Goal: Consume media (video, audio)

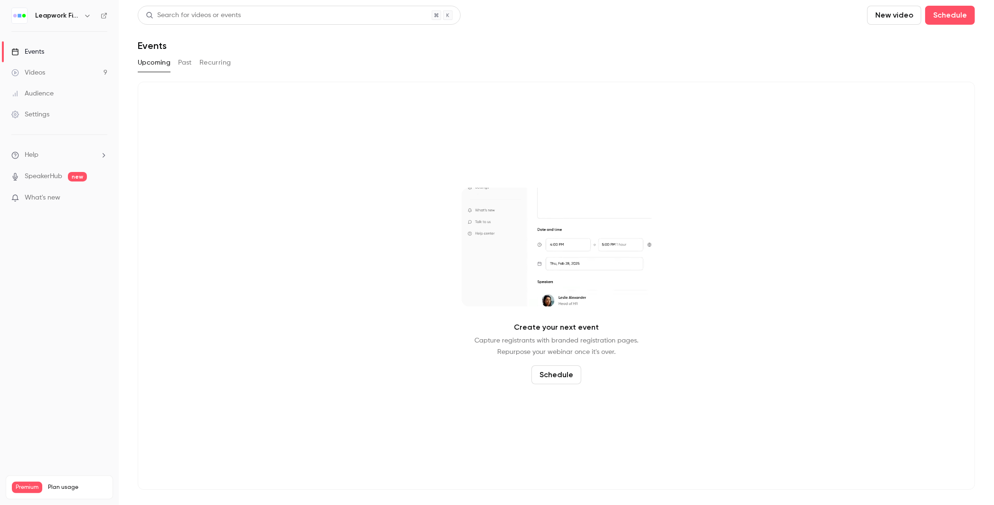
click at [181, 59] on button "Past" at bounding box center [185, 62] width 14 height 15
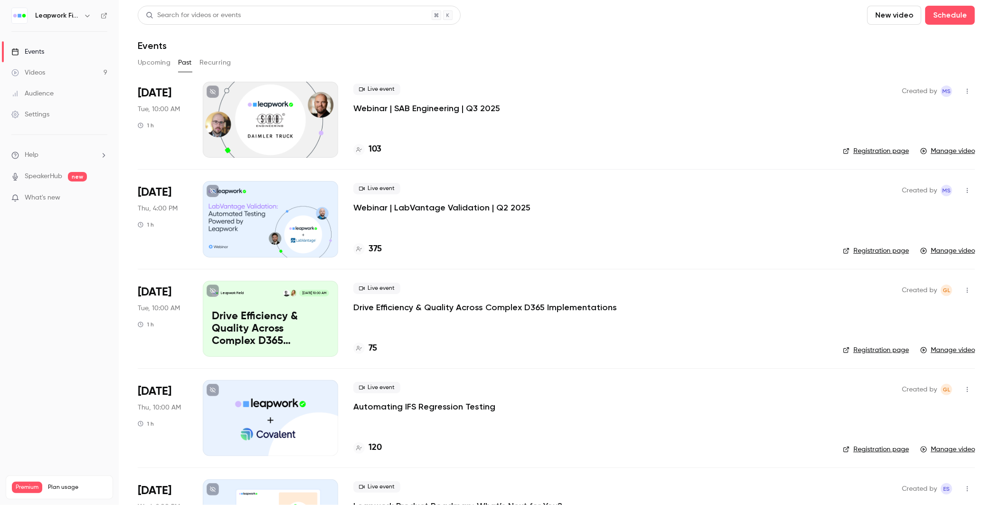
click at [85, 17] on icon "button" at bounding box center [88, 16] width 8 height 8
click at [78, 89] on span "Switch channel" at bounding box center [59, 87] width 48 height 10
click at [85, 135] on div "Leapwork Online Event" at bounding box center [89, 133] width 108 height 9
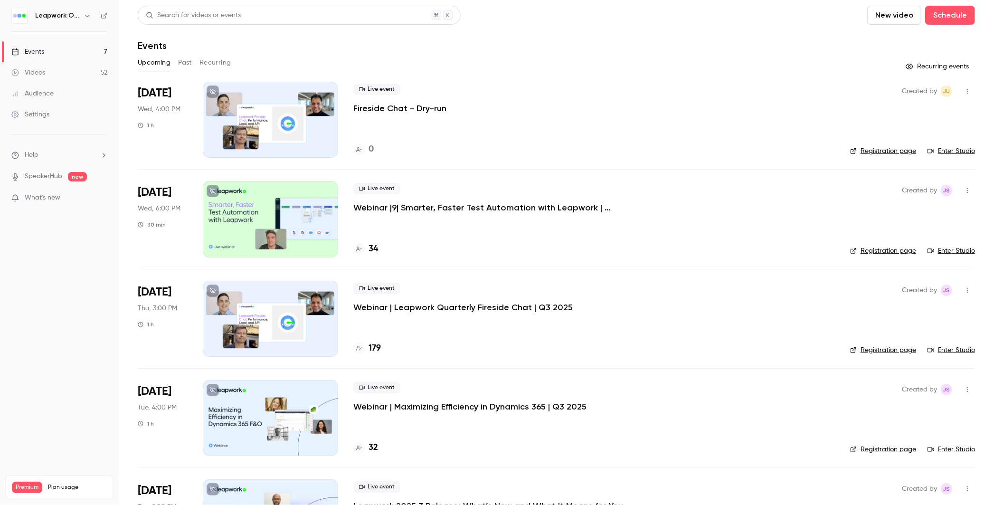
click at [184, 60] on button "Past" at bounding box center [185, 62] width 14 height 15
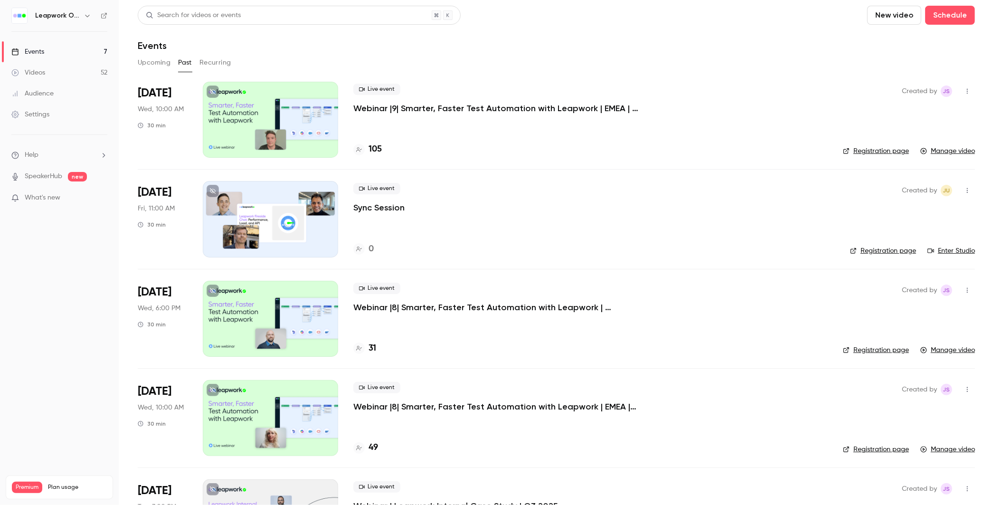
click at [434, 106] on p "Webinar |9| Smarter, Faster Test Automation with Leapwork | EMEA | Q3 2025" at bounding box center [495, 108] width 285 height 11
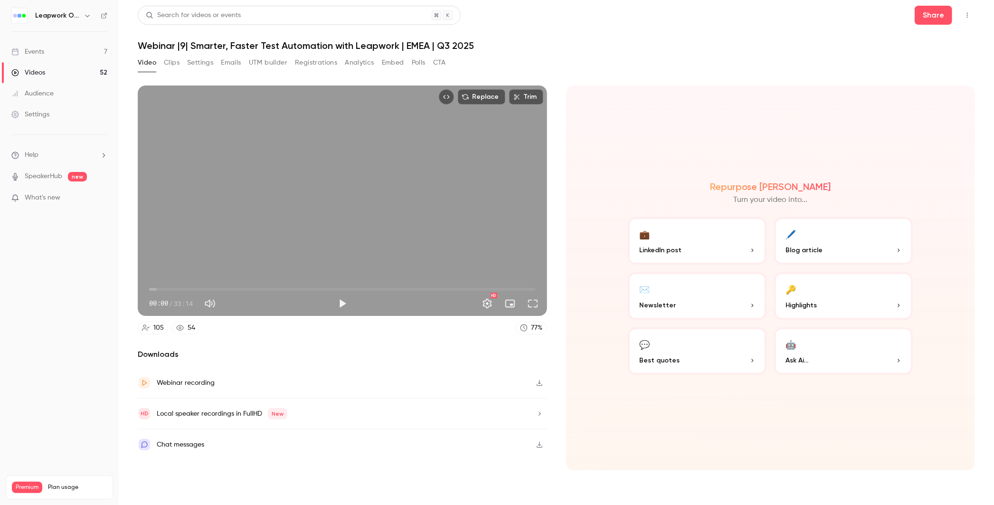
click at [362, 62] on button "Analytics" at bounding box center [359, 62] width 29 height 15
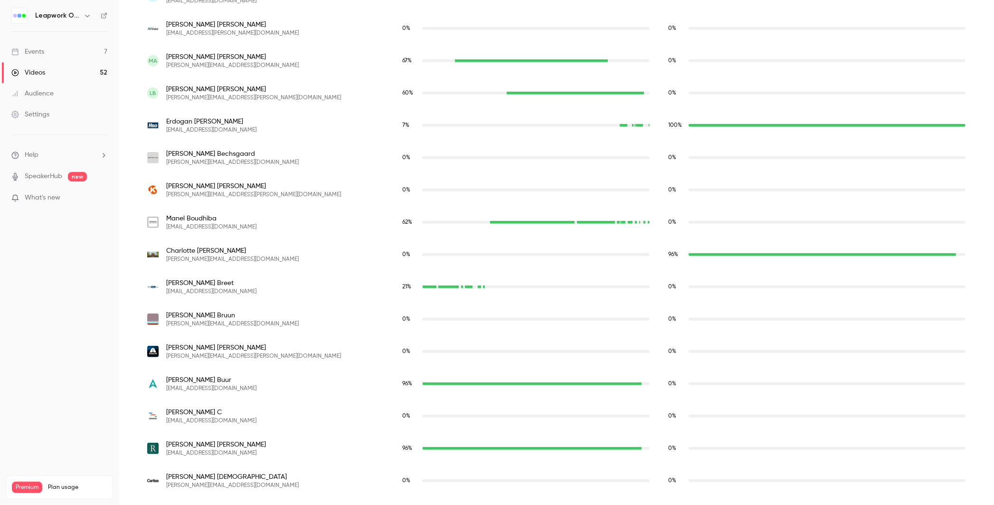
scroll to position [553, 0]
